Goal: Task Accomplishment & Management: Use online tool/utility

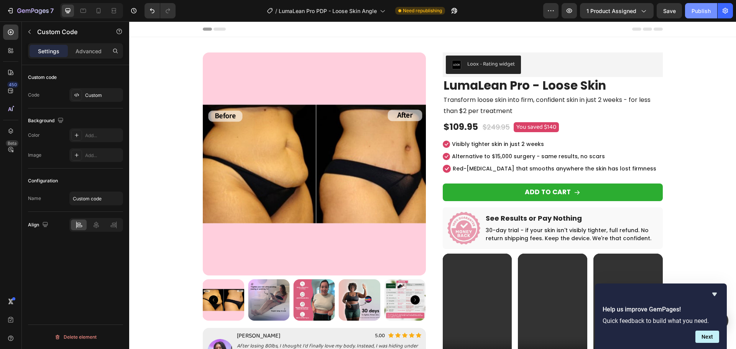
click at [706, 13] on div "Publish" at bounding box center [700, 11] width 19 height 8
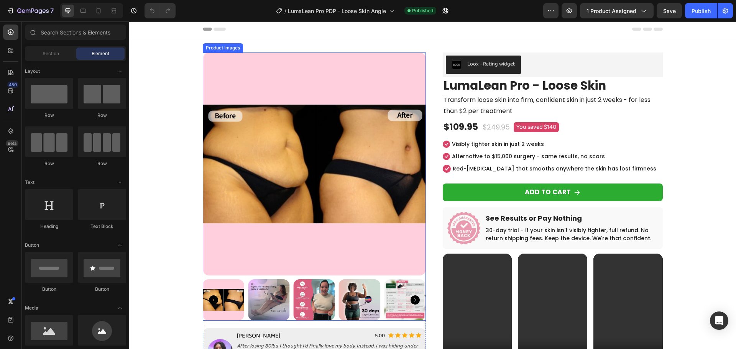
click at [413, 298] on icon "Carousel Next Arrow" at bounding box center [414, 299] width 9 height 9
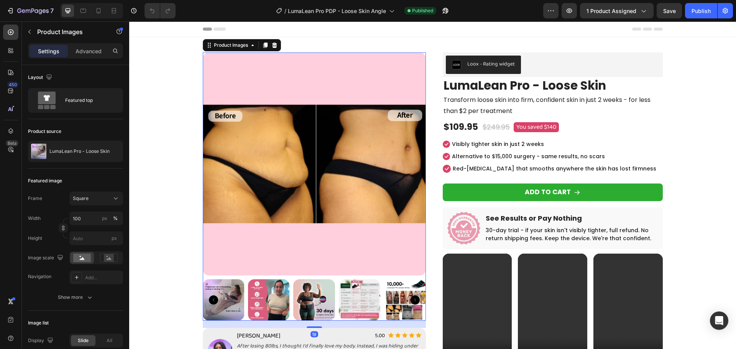
click at [413, 298] on icon "Carousel Next Arrow" at bounding box center [414, 299] width 9 height 9
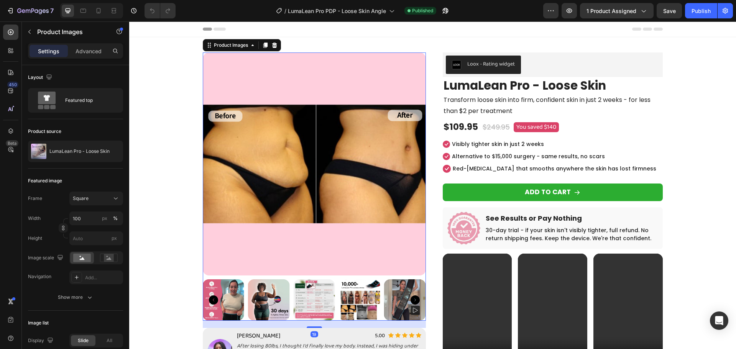
click at [413, 298] on icon "Carousel Next Arrow" at bounding box center [414, 299] width 9 height 9
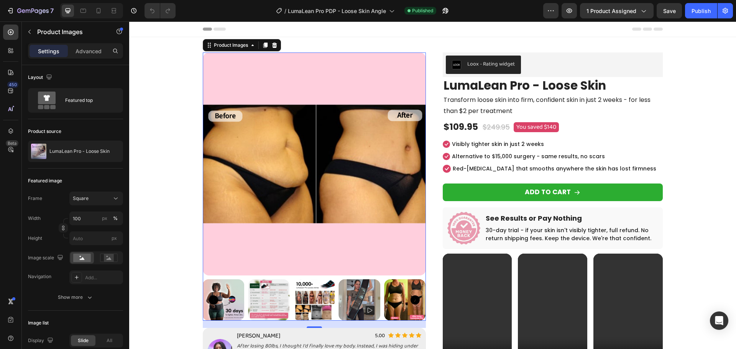
click at [413, 298] on icon "Carousel Next Arrow" at bounding box center [414, 299] width 9 height 9
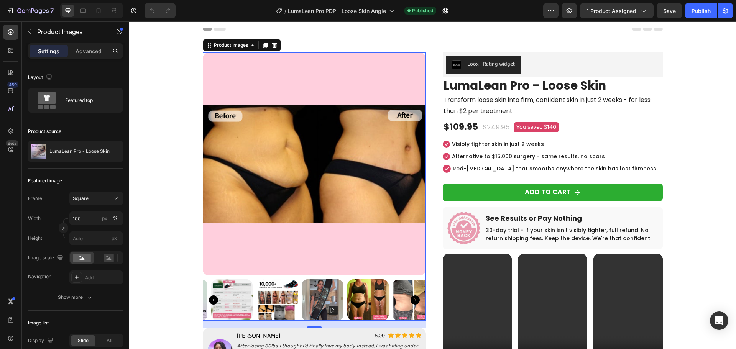
click at [413, 298] on icon "Carousel Next Arrow" at bounding box center [414, 299] width 9 height 9
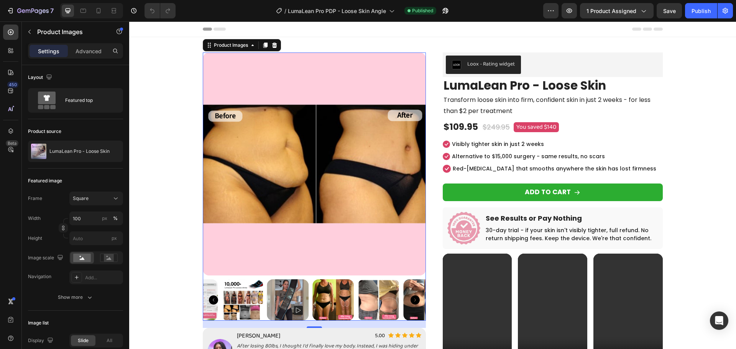
click at [413, 298] on icon "Carousel Next Arrow" at bounding box center [414, 299] width 9 height 9
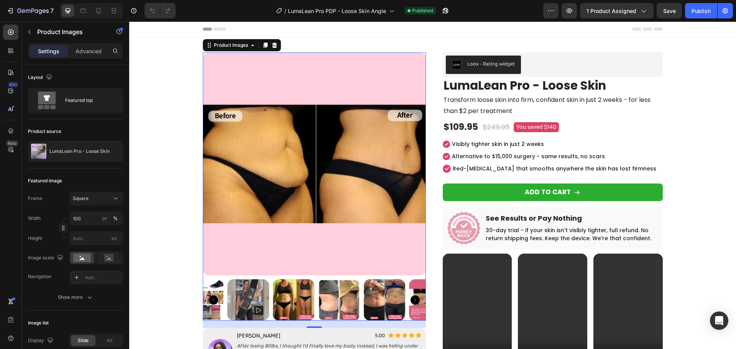
click at [413, 298] on icon "Carousel Next Arrow" at bounding box center [414, 299] width 9 height 9
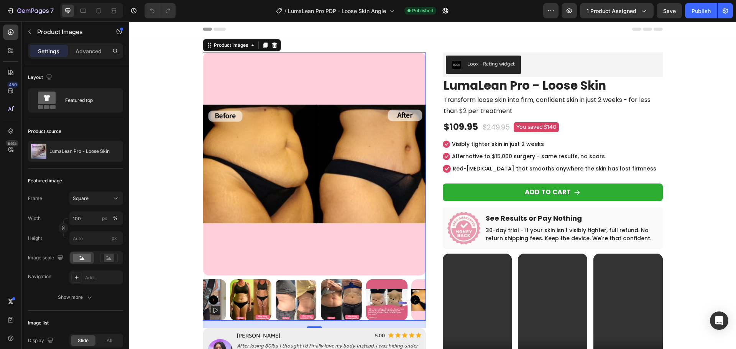
click at [413, 298] on icon "Carousel Next Arrow" at bounding box center [414, 299] width 9 height 9
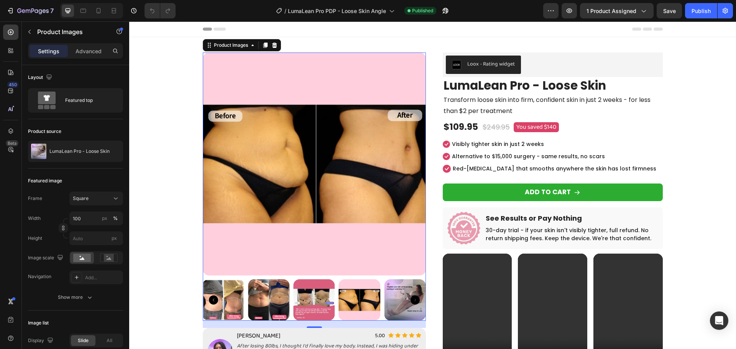
click at [413, 298] on icon "Carousel Next Arrow" at bounding box center [414, 299] width 9 height 9
